Goal: Contribute content: Add original content to the website for others to see

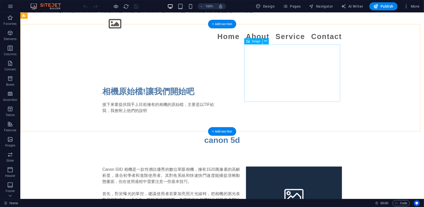
scroll to position [523, 0]
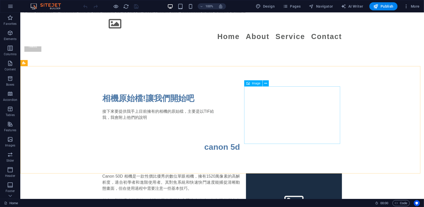
click at [254, 84] on span "Image" at bounding box center [256, 83] width 8 height 3
click at [265, 84] on icon at bounding box center [265, 83] width 3 height 5
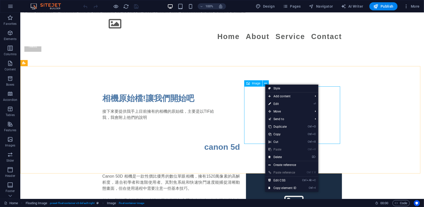
click at [252, 83] on div "Image" at bounding box center [253, 83] width 18 height 6
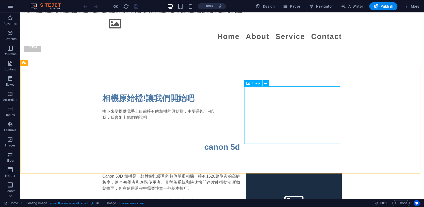
click at [252, 83] on div "Image" at bounding box center [253, 83] width 18 height 6
select select "%"
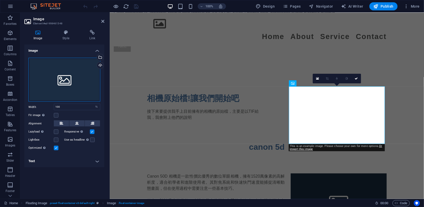
click at [66, 83] on div "Drag files here, click to choose files or select files from Files or our free s…" at bounding box center [64, 80] width 72 height 44
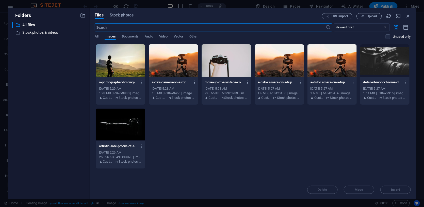
scroll to position [579, 0]
click at [132, 34] on div "​ Newest first Oldest first Name (A-Z) Name (Z-A) Size (0-9) Size (9-0) Resolut…" at bounding box center [253, 33] width 316 height 21
click at [129, 38] on span "Documents" at bounding box center [130, 37] width 17 height 7
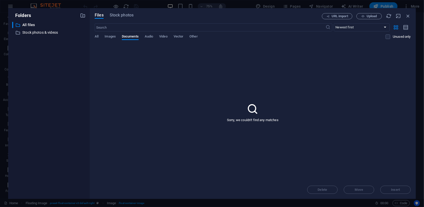
click at [252, 109] on icon at bounding box center [253, 109] width 13 height 13
